Goal: Information Seeking & Learning: Learn about a topic

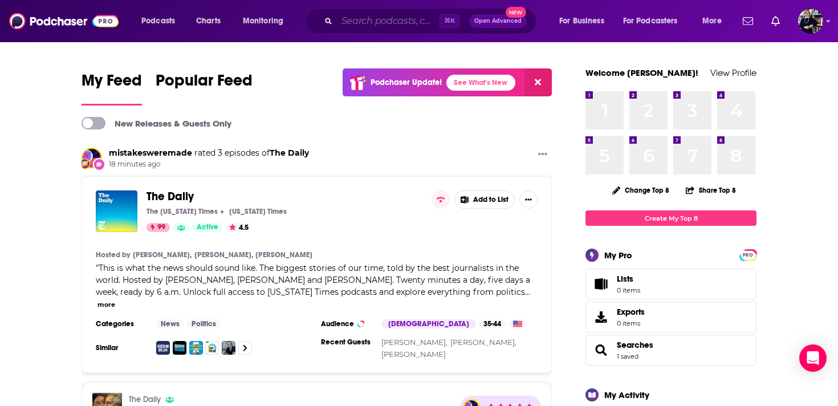
click at [357, 26] on input "Search podcasts, credits, & more..." at bounding box center [388, 21] width 102 height 18
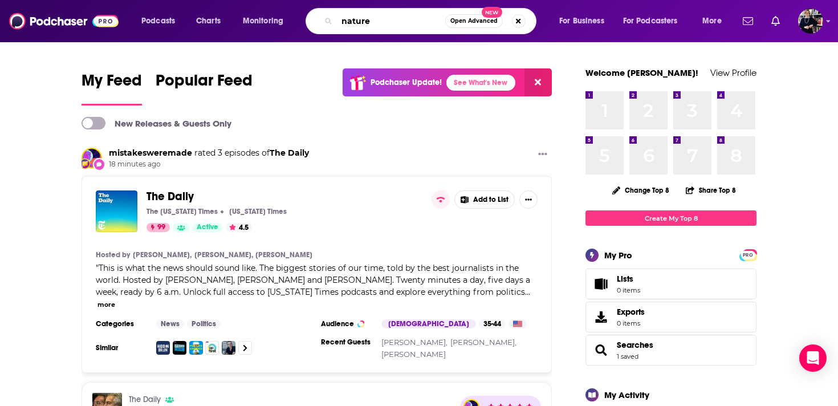
type input "nature"
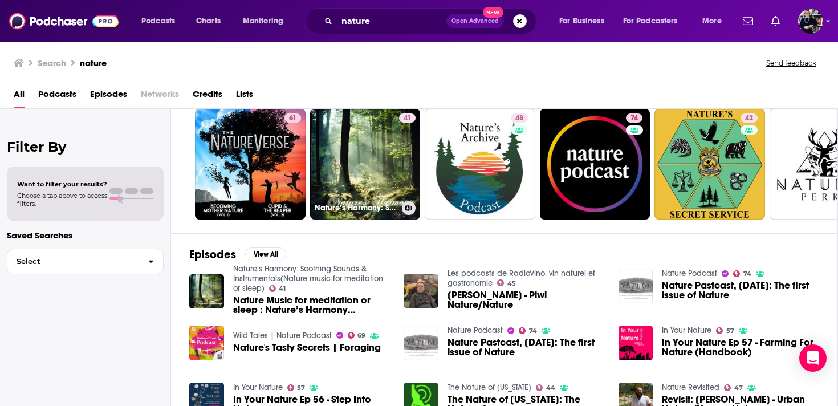
scroll to position [214, 0]
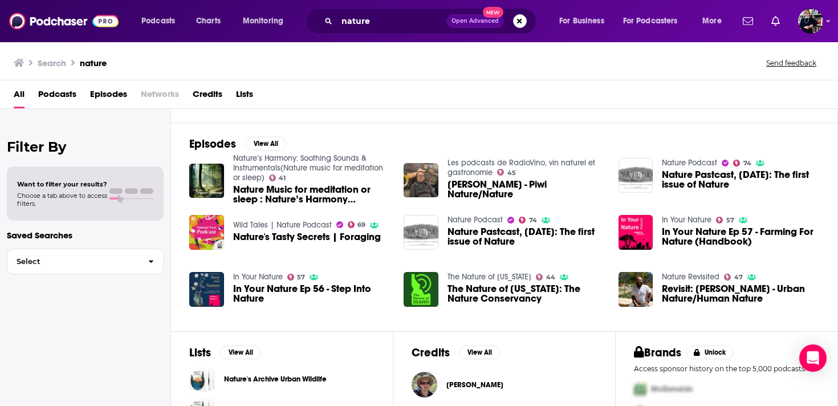
click at [61, 195] on span "Choose a tab above to access filters." at bounding box center [62, 199] width 90 height 16
click at [50, 186] on span "Want to filter your results?" at bounding box center [62, 184] width 90 height 8
click at [59, 99] on span "Podcasts" at bounding box center [57, 96] width 38 height 23
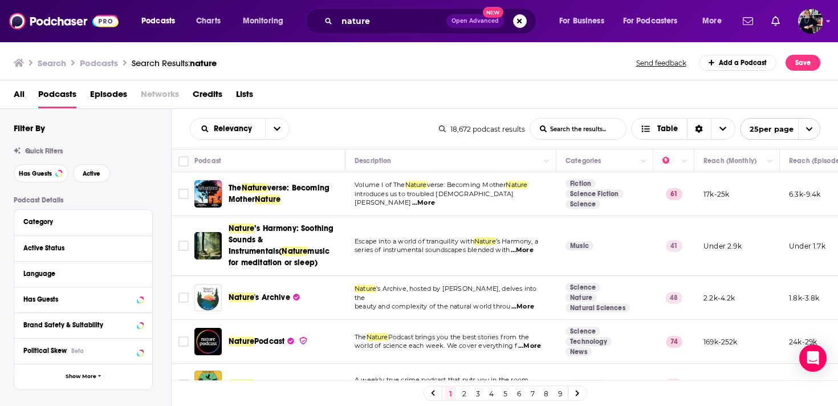
click at [435, 201] on span "...More" at bounding box center [423, 202] width 23 height 9
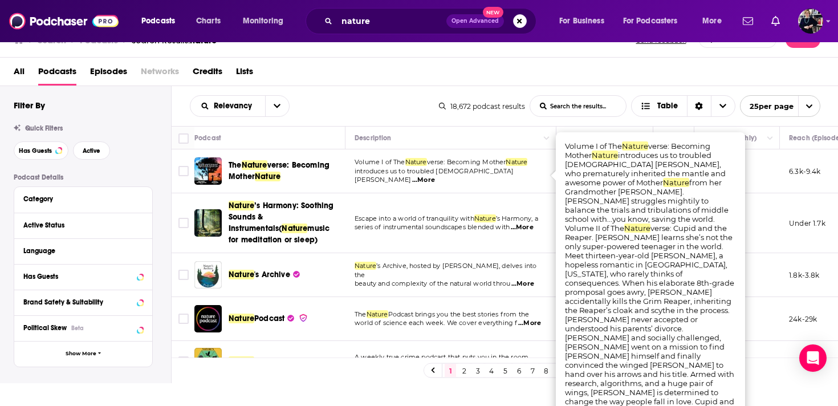
scroll to position [26, 0]
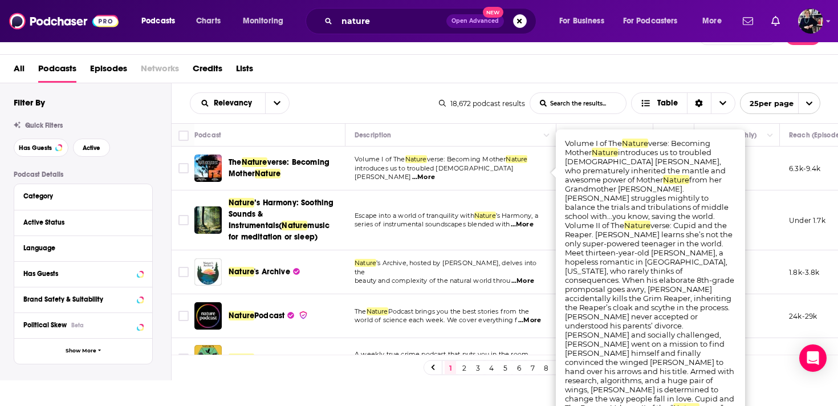
click at [515, 181] on td "Volume I of The Nature verse: Becoming Mother Nature introduces us to troubled …" at bounding box center [450, 168] width 211 height 44
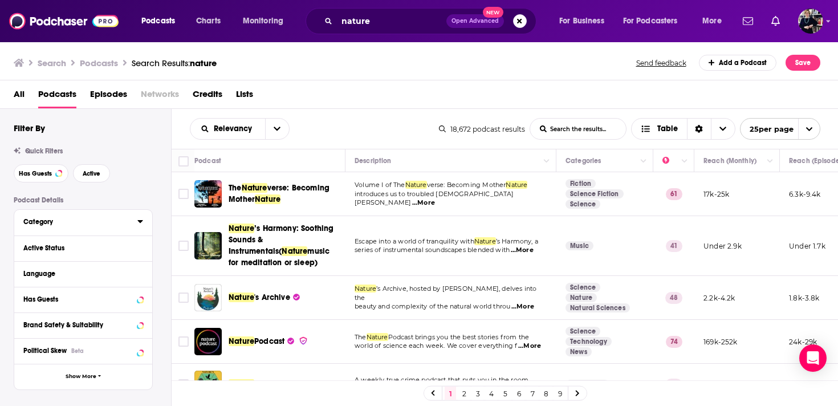
click at [92, 226] on div "Category" at bounding box center [76, 222] width 107 height 8
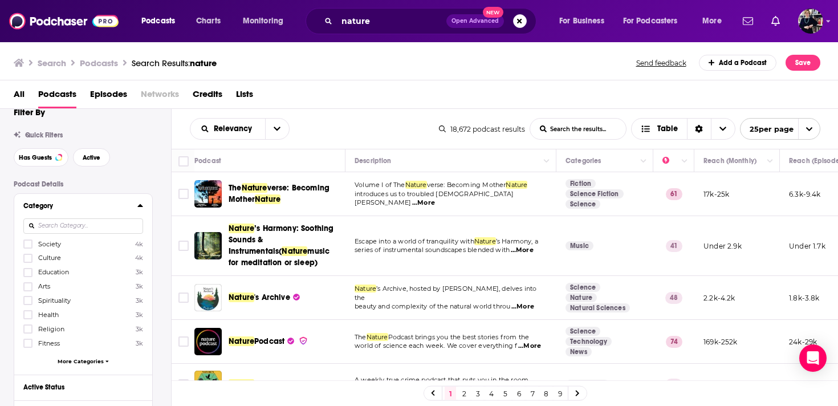
scroll to position [20, 0]
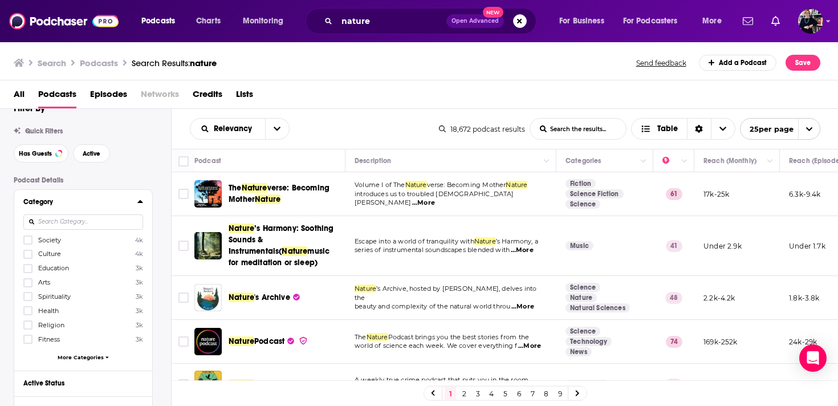
click at [92, 206] on div "Category" at bounding box center [76, 202] width 107 height 8
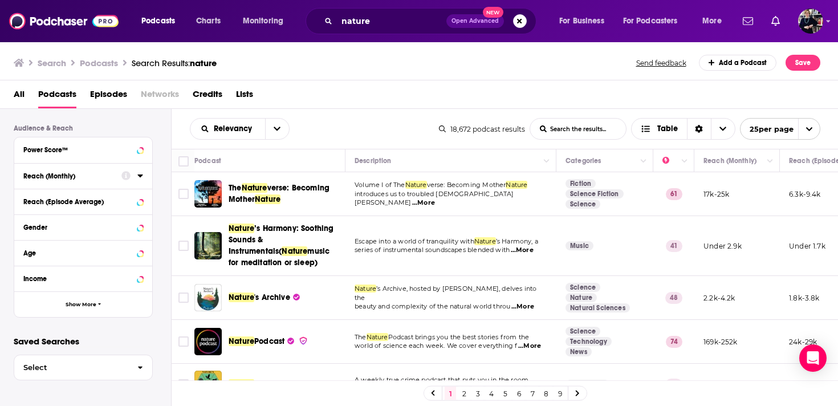
scroll to position [285, 0]
click at [85, 303] on span "Show More" at bounding box center [81, 304] width 31 height 6
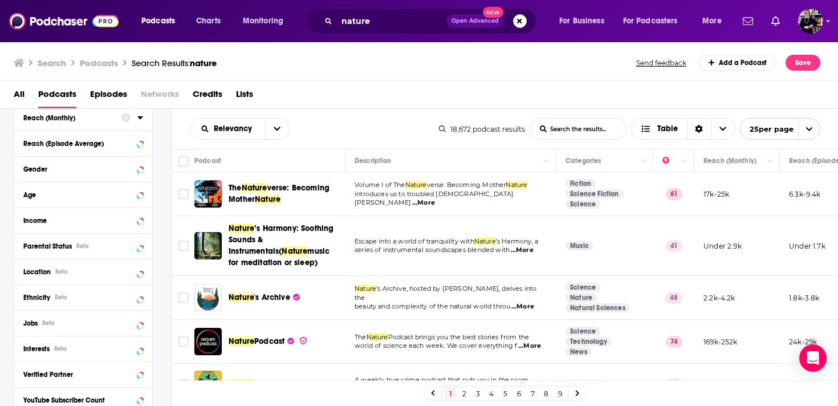
scroll to position [353, 0]
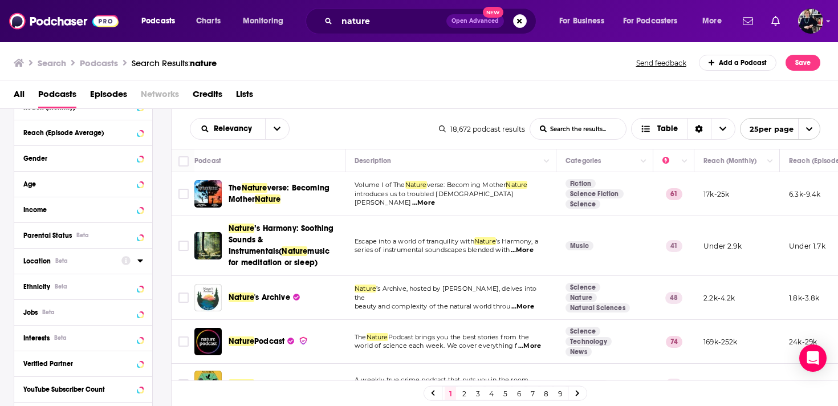
click at [75, 260] on div "Location Beta" at bounding box center [68, 261] width 91 height 8
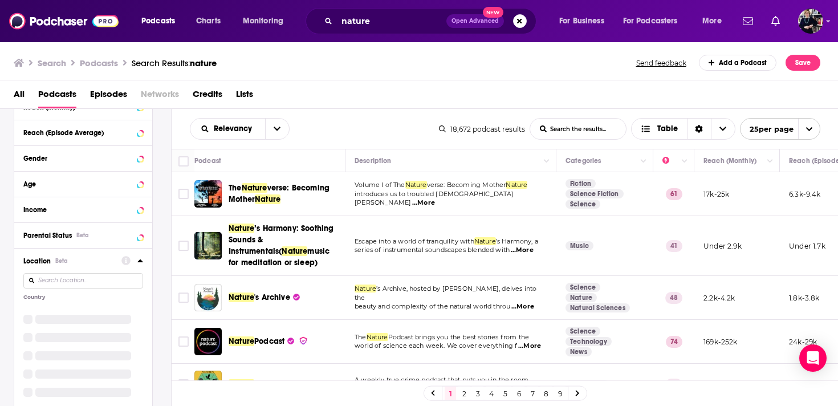
click at [68, 284] on input at bounding box center [83, 280] width 120 height 15
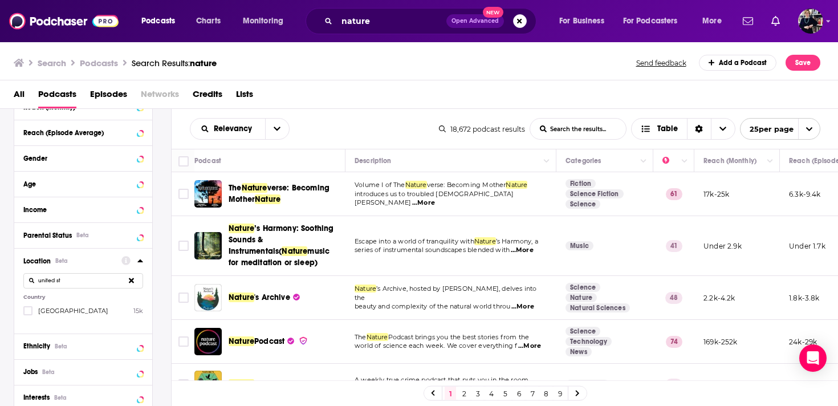
type input "united st"
click at [52, 313] on span "[GEOGRAPHIC_DATA]" at bounding box center [73, 311] width 70 height 8
click at [28, 314] on input "multiSelectOption-unitedstates-0" at bounding box center [28, 314] width 0 height 0
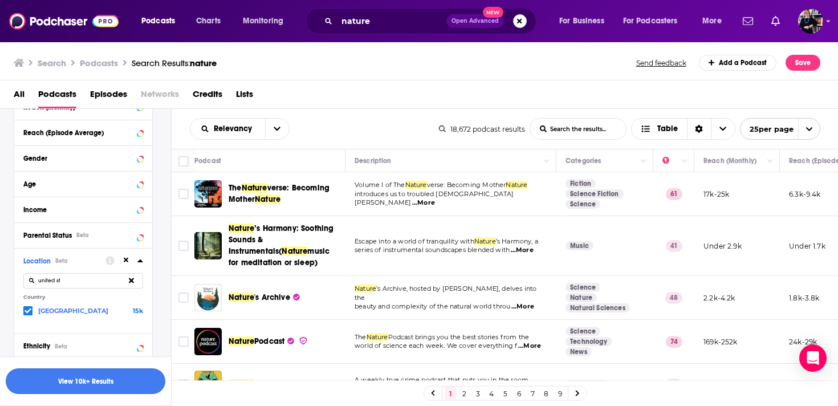
click at [108, 378] on button "View 10k+ Results" at bounding box center [86, 381] width 160 height 26
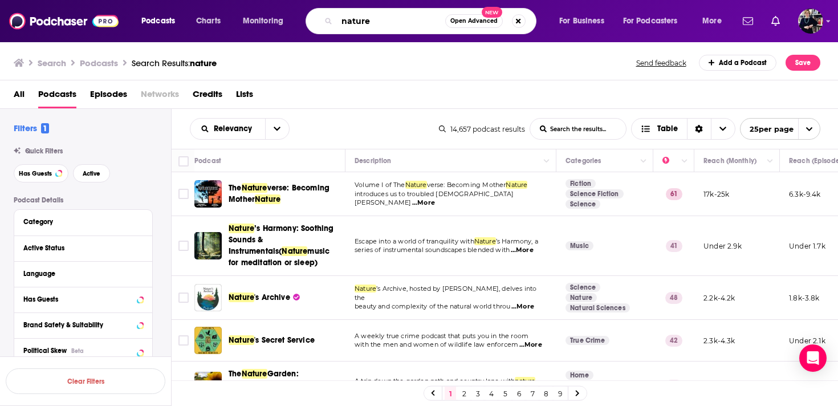
click at [372, 24] on input "nature" at bounding box center [391, 21] width 108 height 18
type input "natural world"
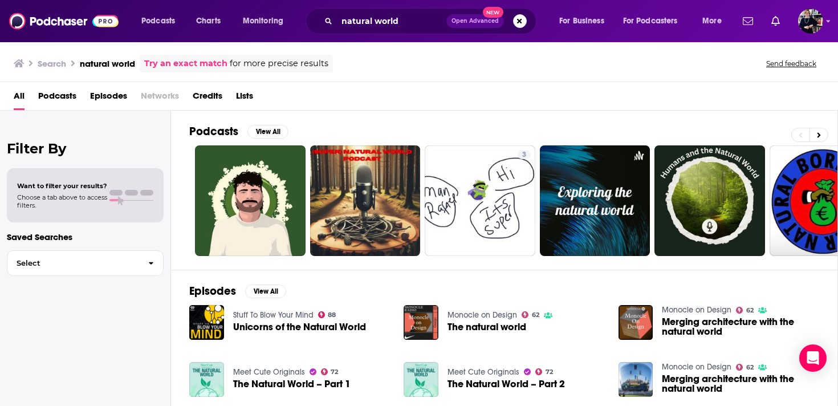
click at [285, 327] on span "Unicorns of the Natural World" at bounding box center [299, 327] width 133 height 10
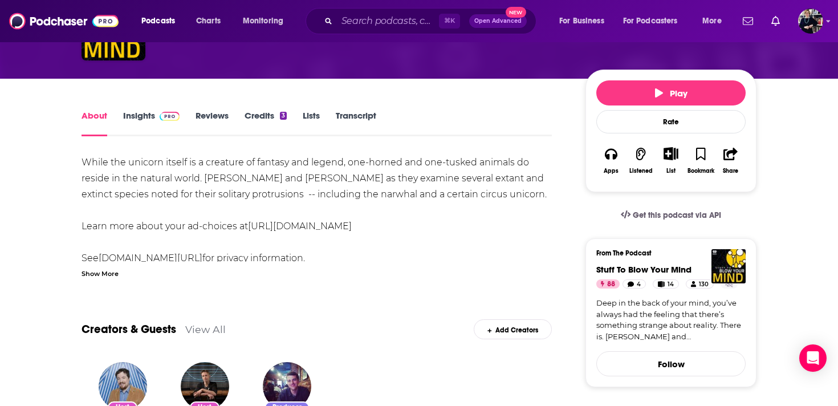
scroll to position [107, 0]
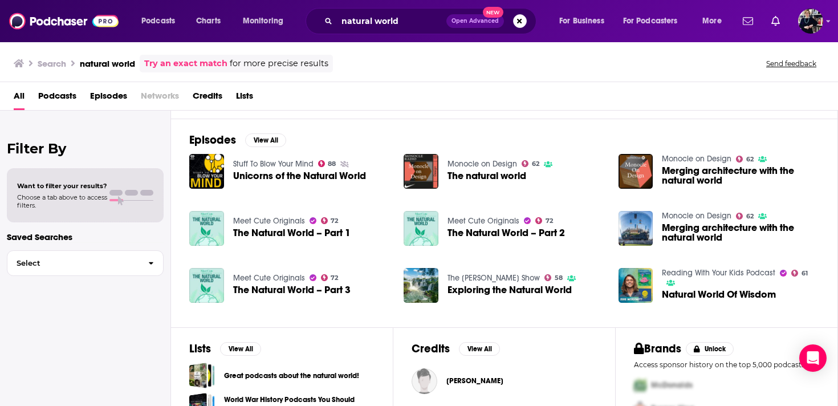
scroll to position [238, 0]
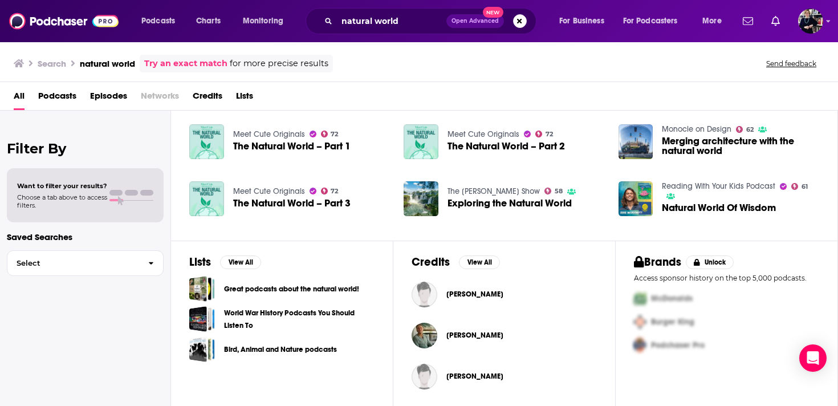
click at [692, 203] on span "Natural World Of Wisdom" at bounding box center [719, 208] width 114 height 10
